Goal: Information Seeking & Learning: Learn about a topic

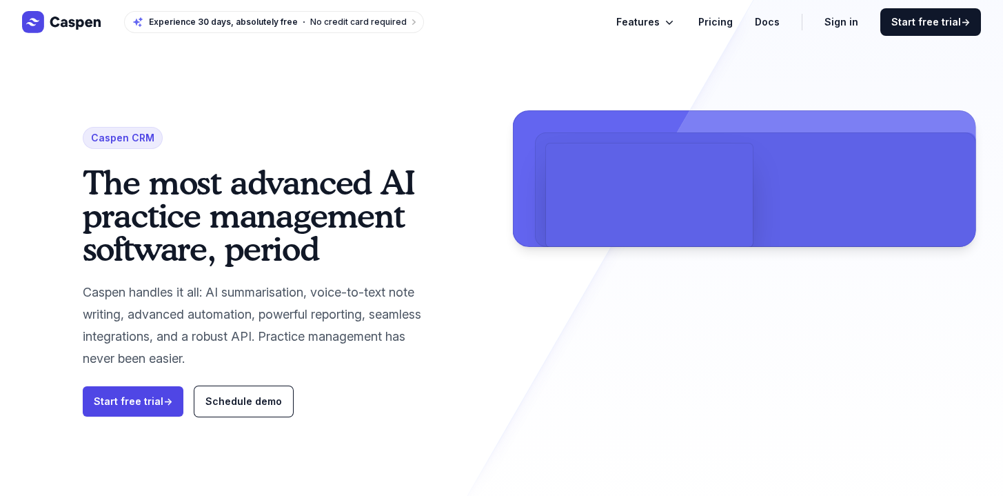
click at [654, 17] on span "Features" at bounding box center [637, 22] width 43 height 17
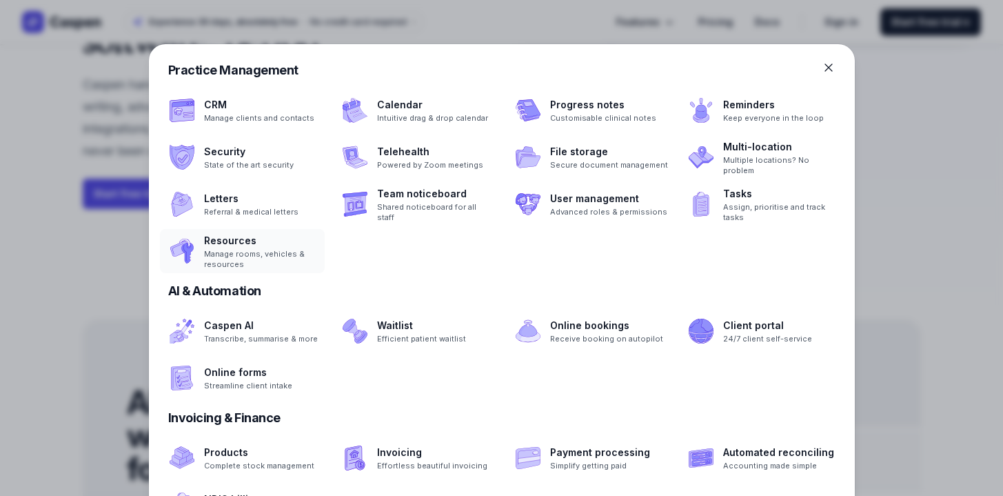
scroll to position [242, 0]
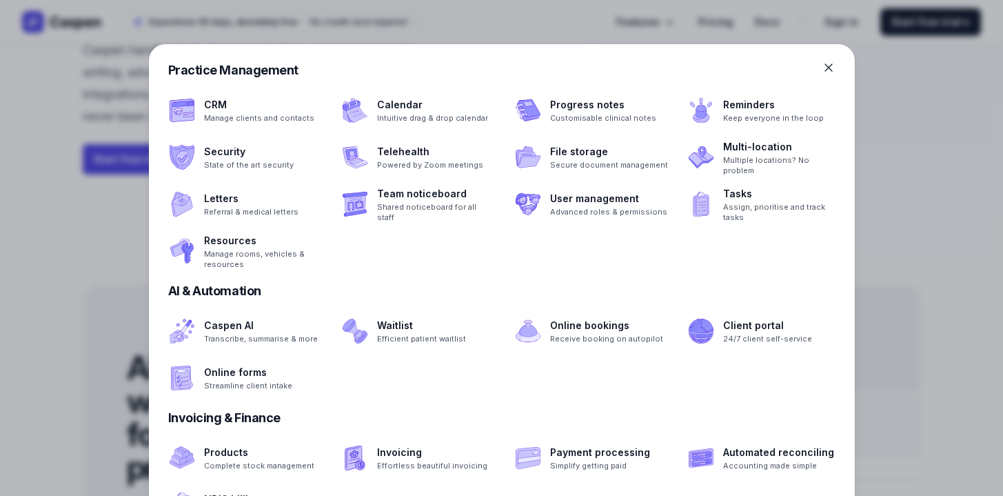
click at [907, 320] on div at bounding box center [501, 248] width 1003 height 496
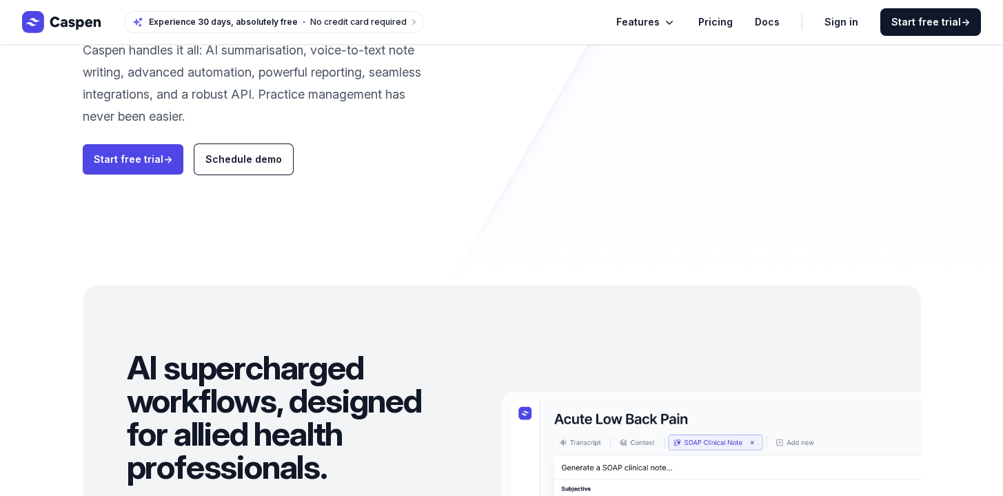
click at [652, 23] on span "Features" at bounding box center [637, 22] width 43 height 17
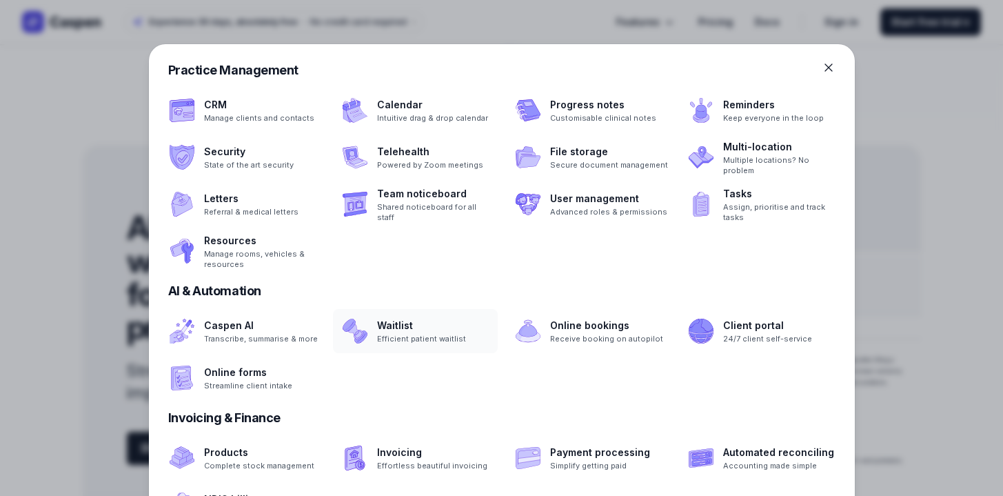
scroll to position [397, 0]
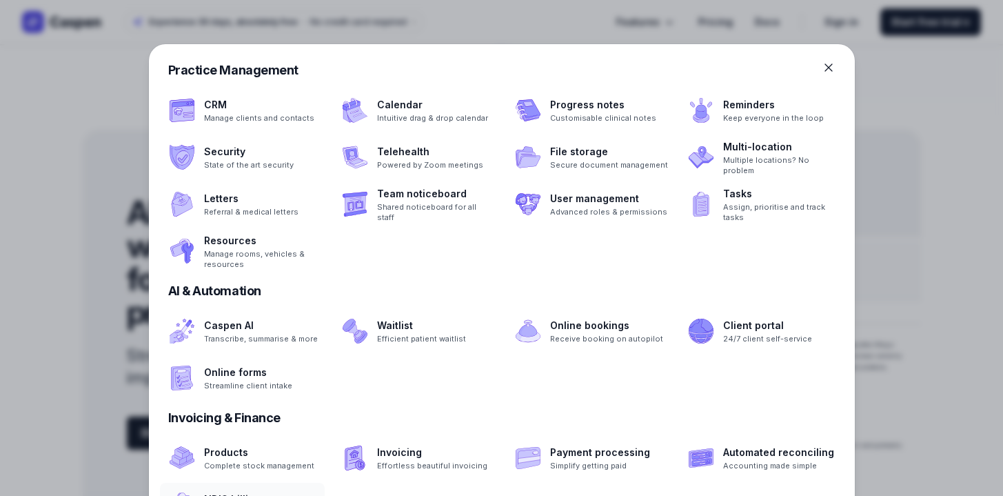
click at [236, 485] on span at bounding box center [242, 505] width 165 height 44
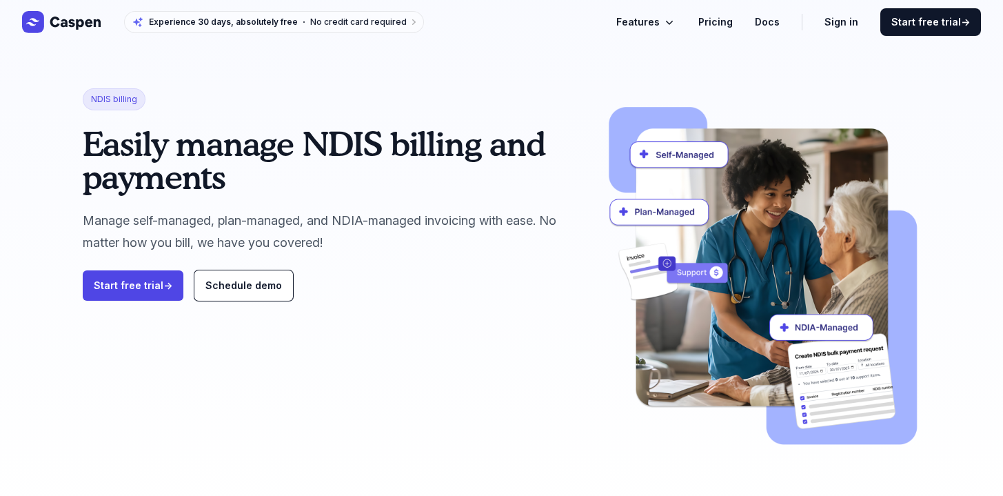
click at [733, 21] on link "Pricing" at bounding box center [716, 22] width 34 height 17
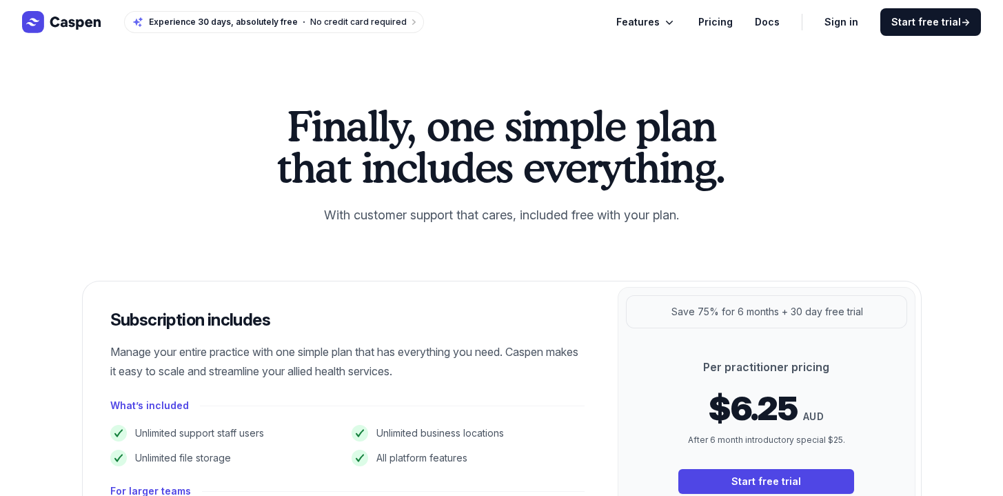
click at [779, 26] on link "Docs" at bounding box center [767, 22] width 25 height 17
